Goal: Transaction & Acquisition: Purchase product/service

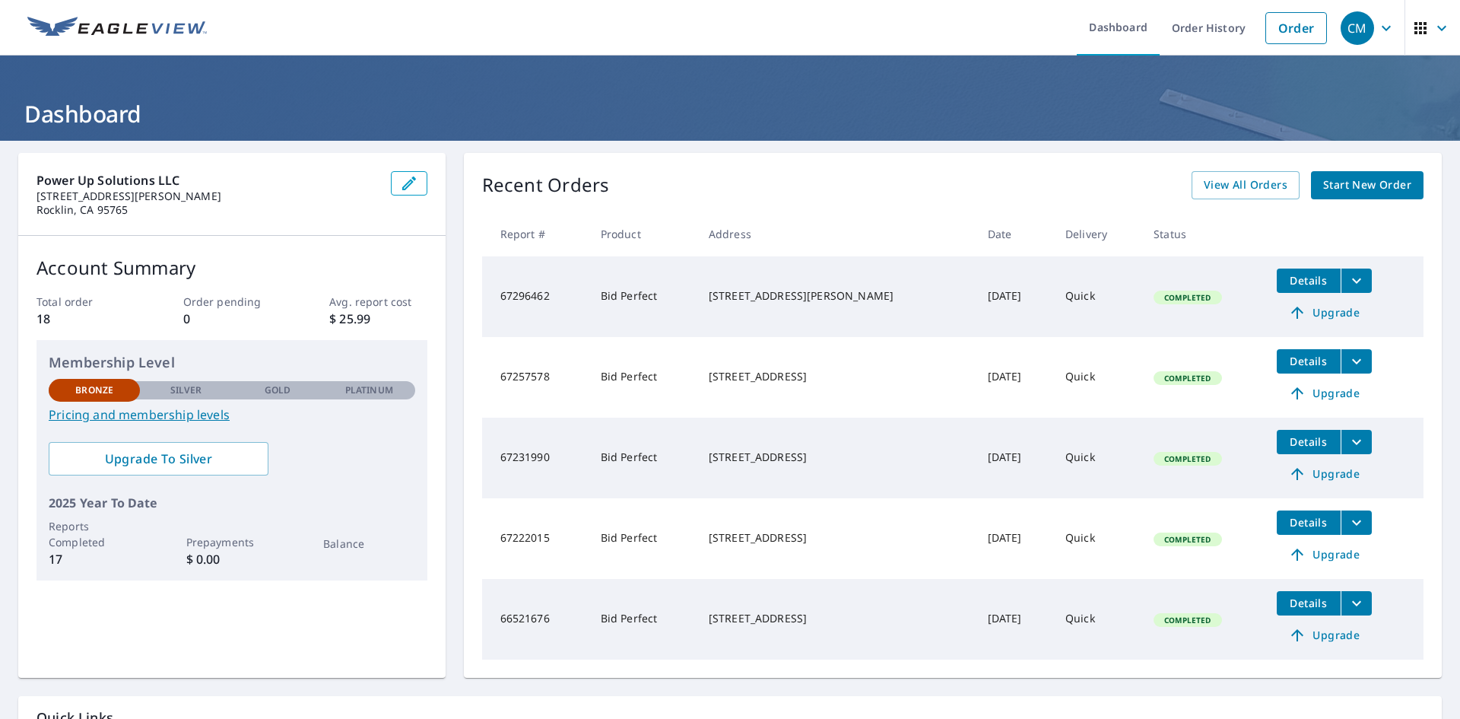
click at [1363, 183] on span "Start New Order" at bounding box center [1367, 185] width 88 height 19
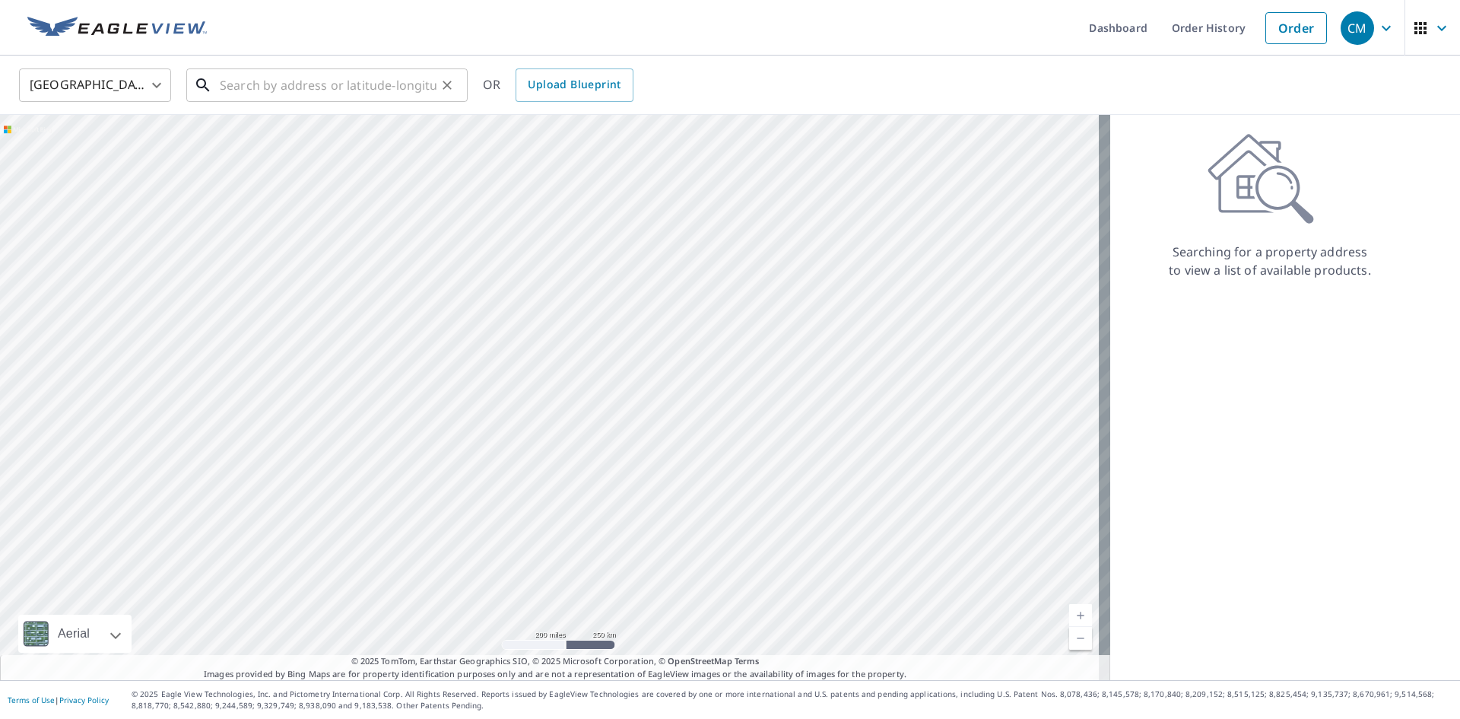
click at [247, 81] on input "text" at bounding box center [328, 85] width 217 height 43
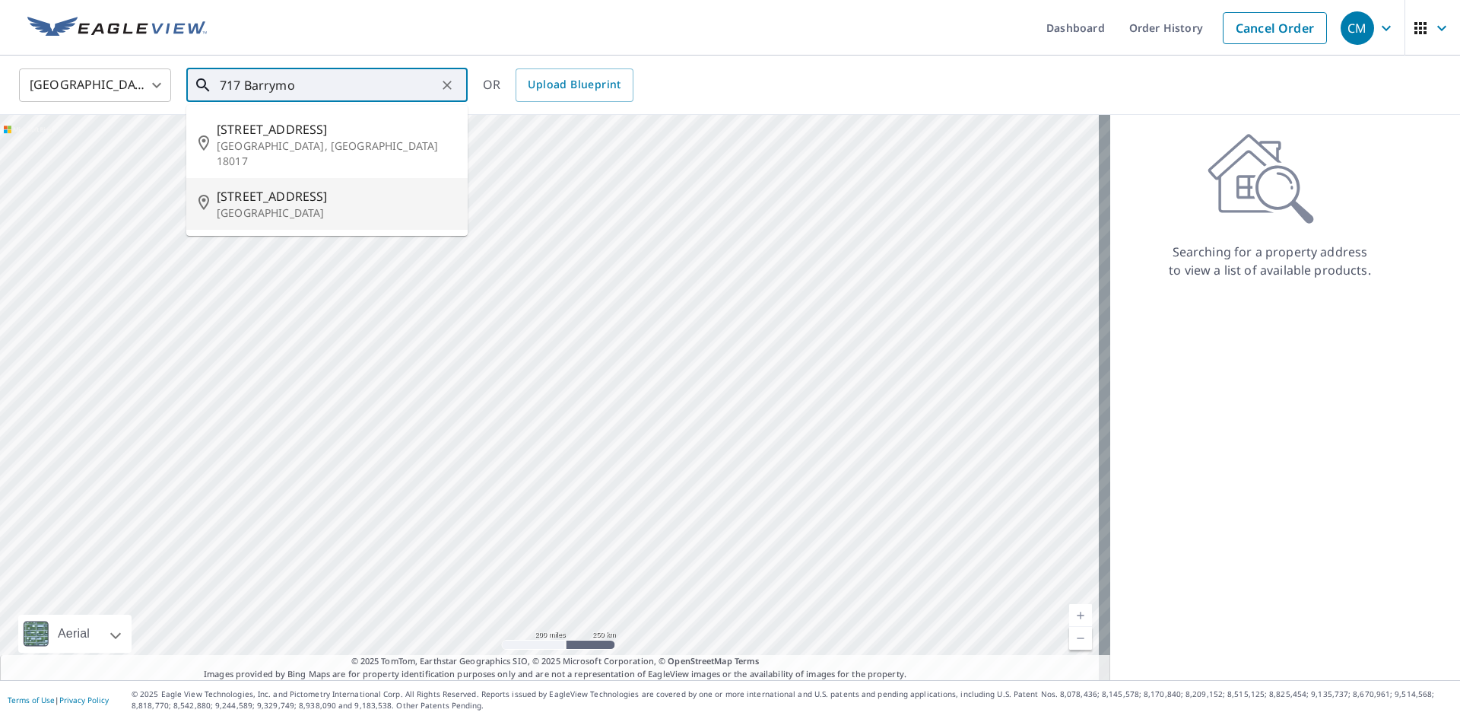
click at [227, 205] on p "[GEOGRAPHIC_DATA]" at bounding box center [336, 212] width 239 height 15
type input "[STREET_ADDRESS]"
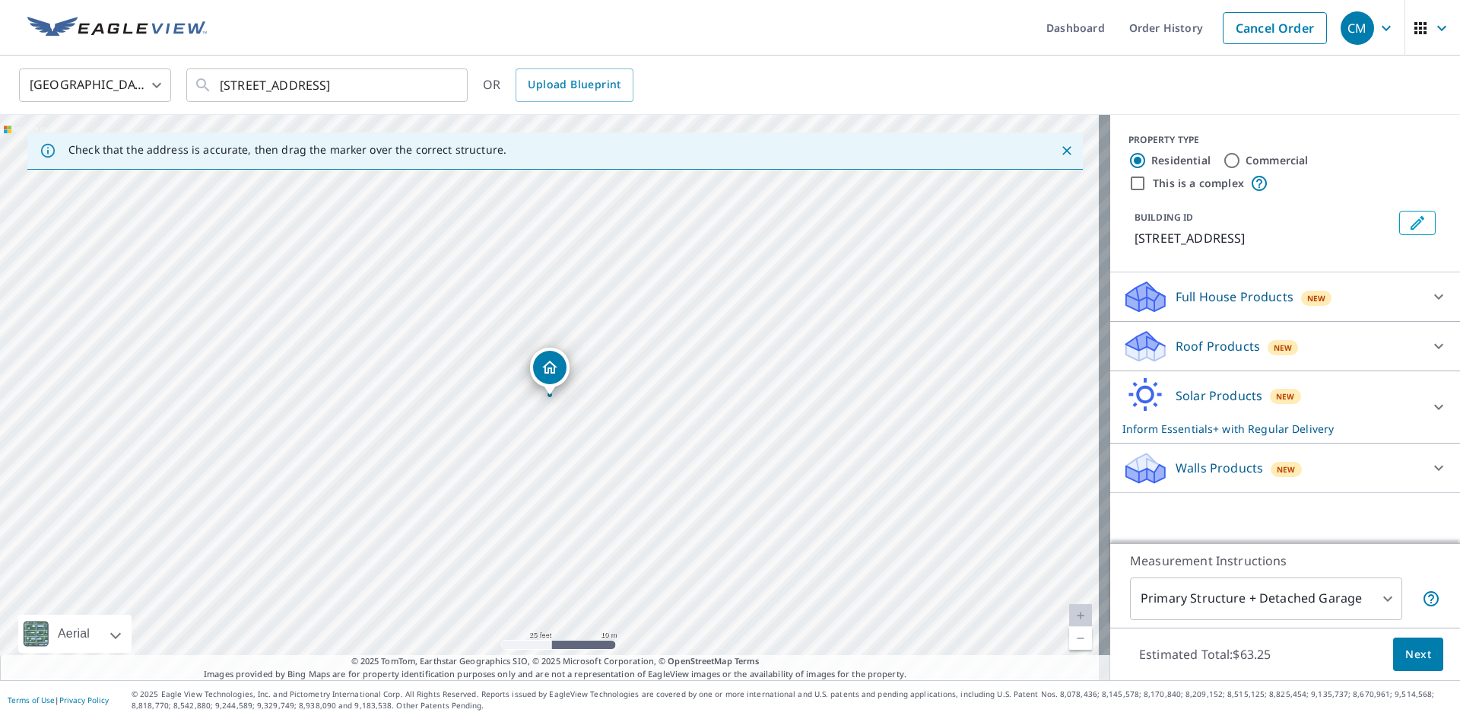
click at [1193, 346] on p "Roof Products" at bounding box center [1218, 346] width 84 height 18
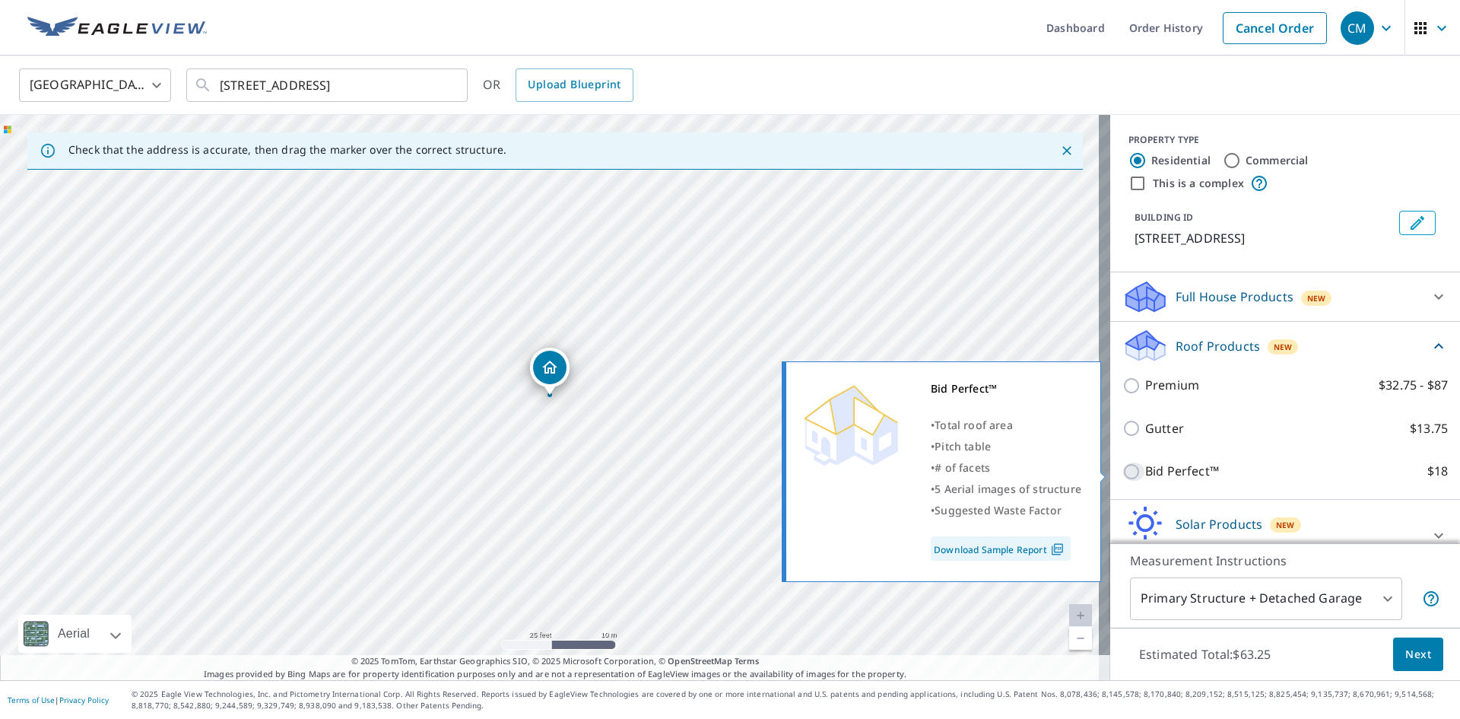
click at [1123, 468] on input "Bid Perfect™ $18" at bounding box center [1134, 471] width 23 height 18
checkbox input "true"
checkbox input "false"
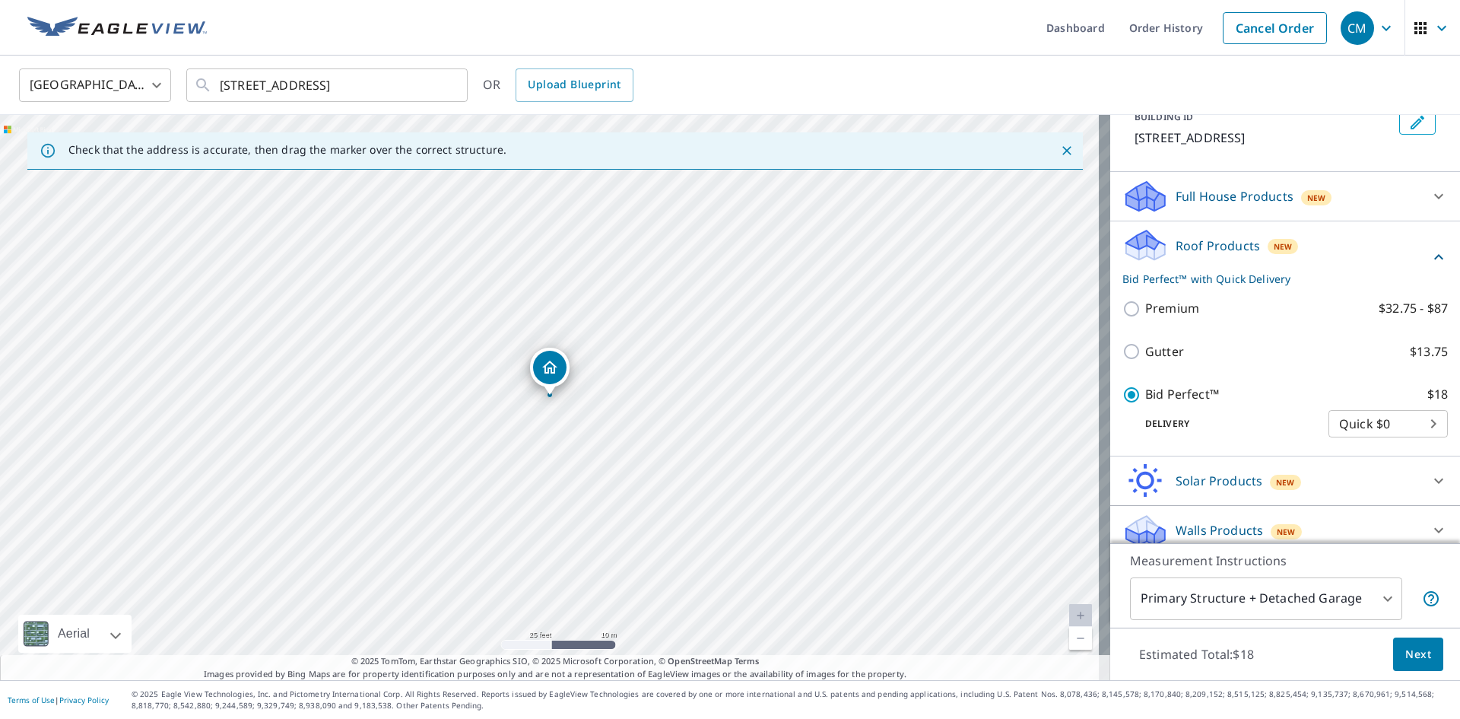
scroll to position [113, 0]
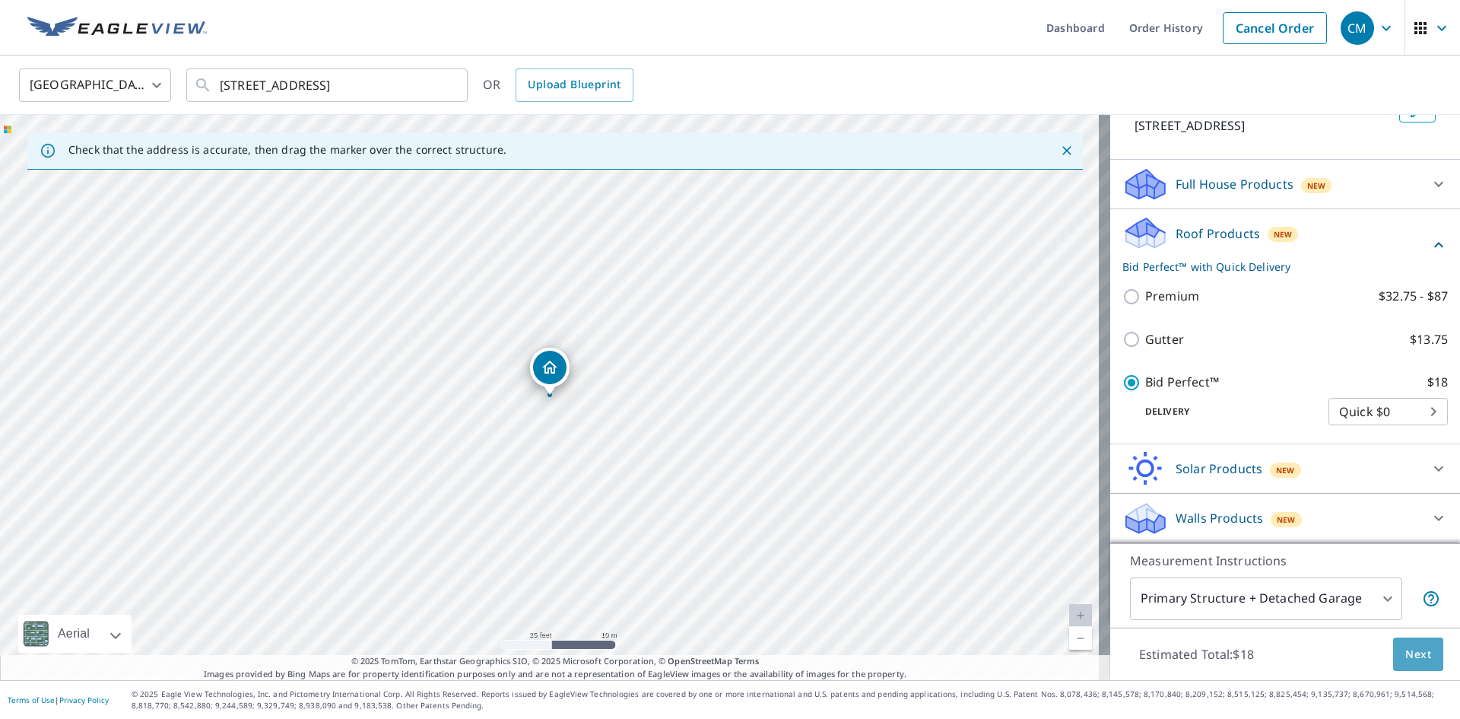
click at [1418, 653] on span "Next" at bounding box center [1418, 654] width 26 height 19
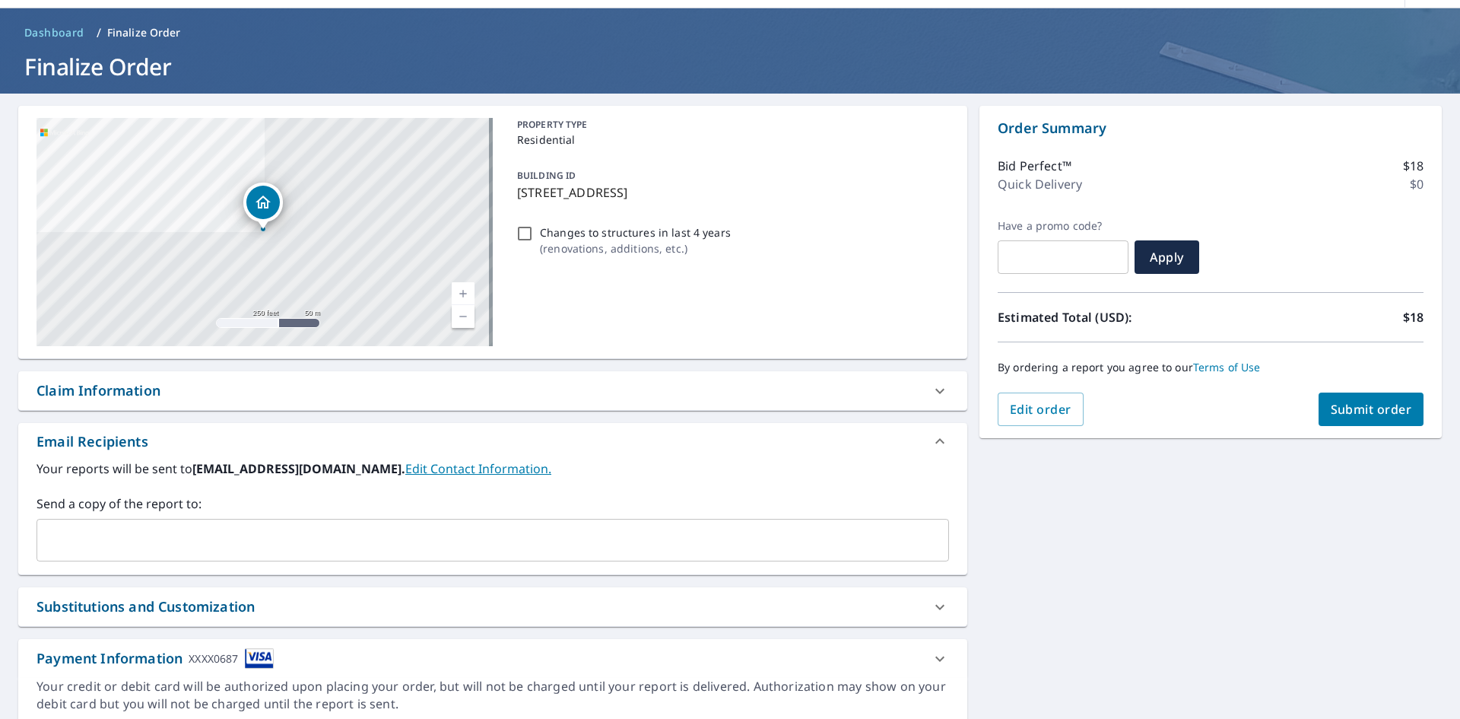
scroll to position [105, 0]
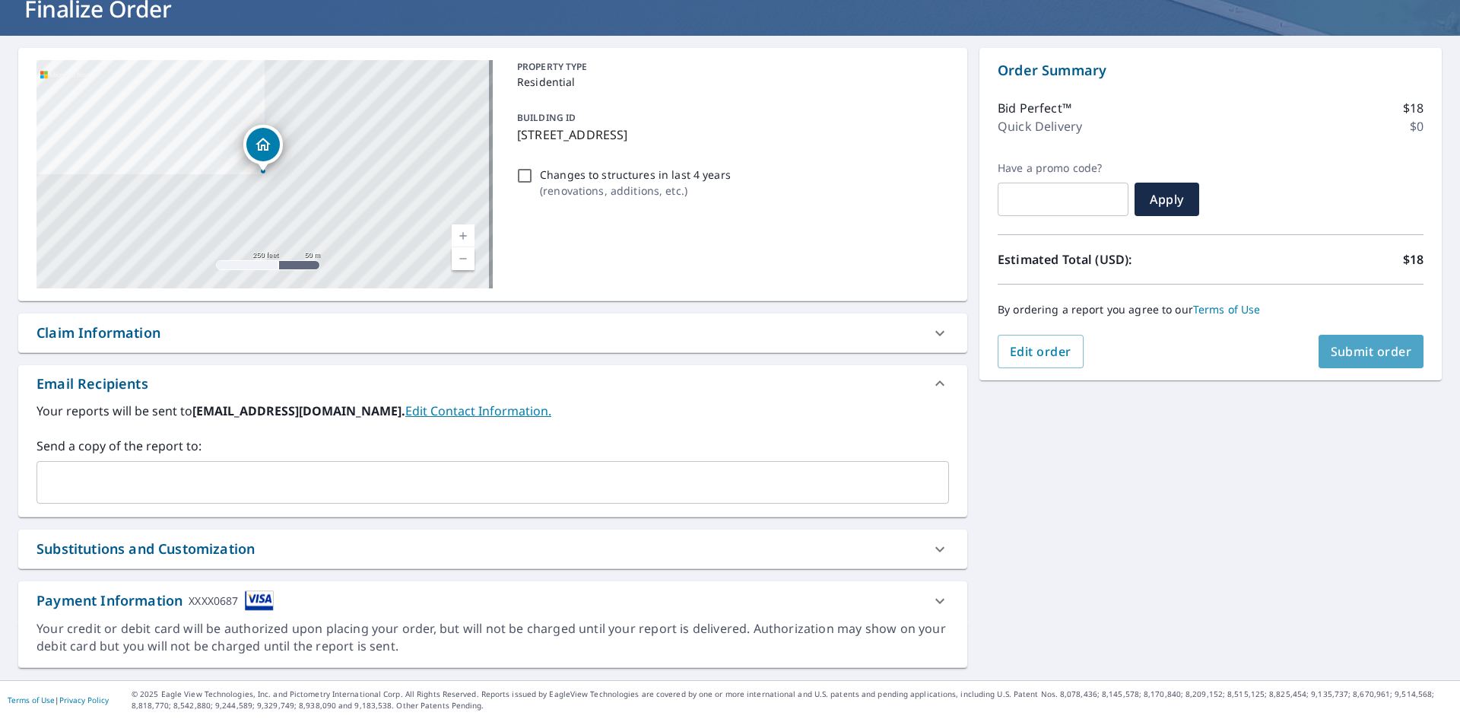
click at [1331, 351] on span "Submit order" at bounding box center [1371, 351] width 81 height 17
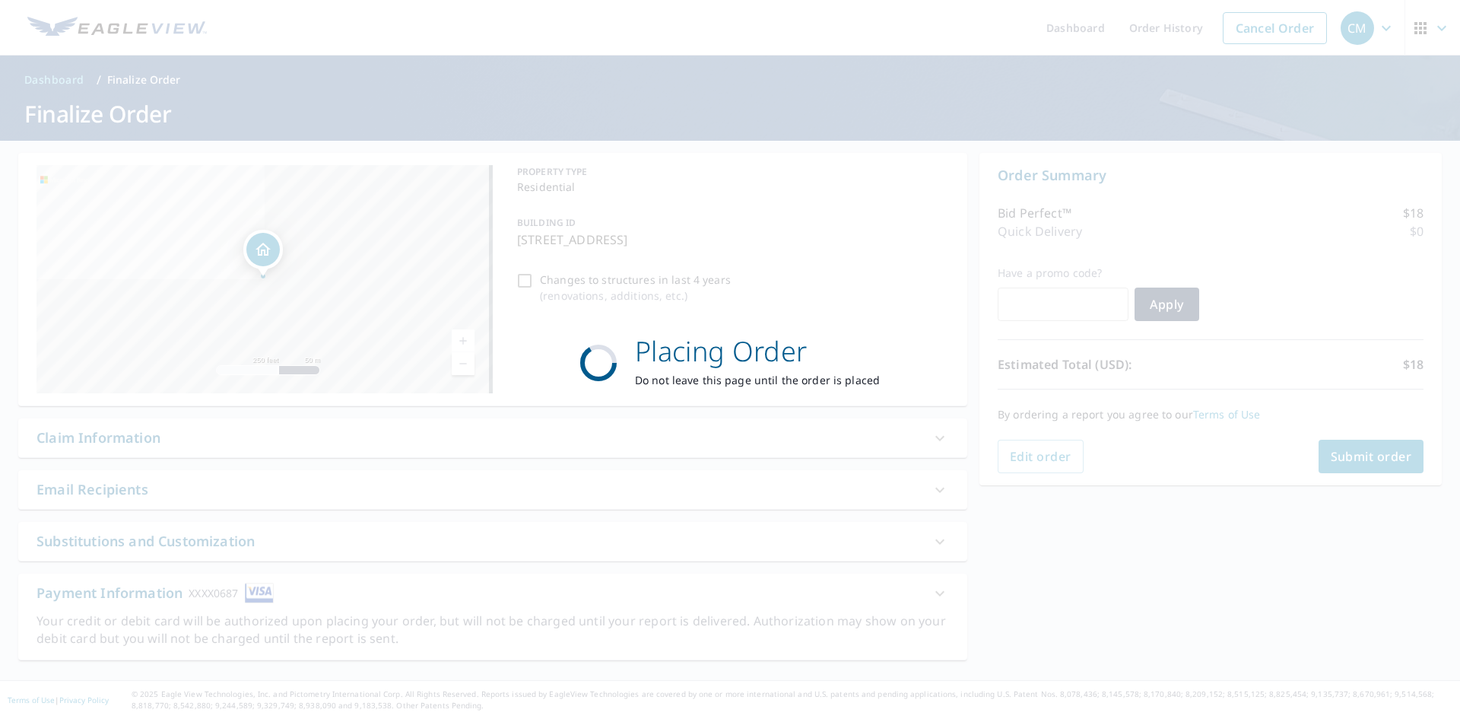
scroll to position [0, 0]
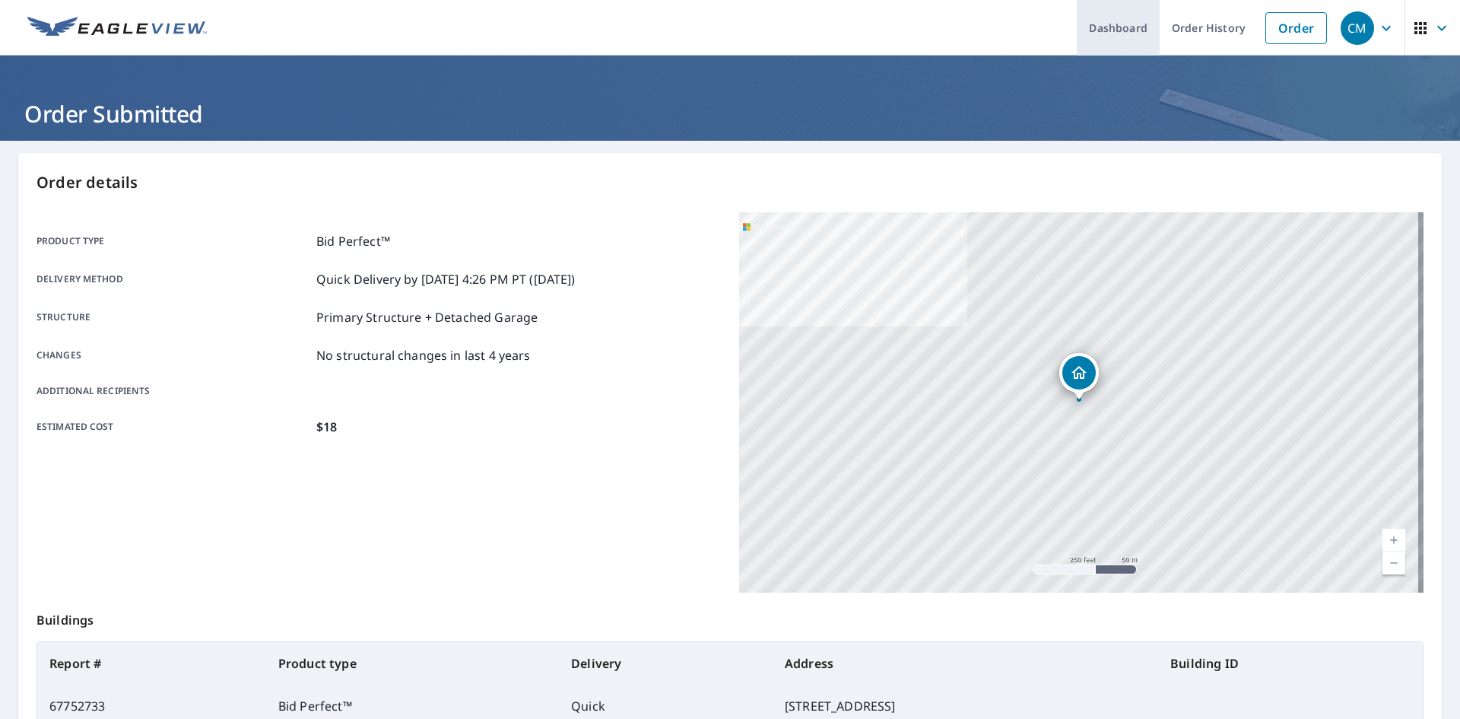
click at [1097, 21] on link "Dashboard" at bounding box center [1118, 28] width 83 height 56
